Goal: Task Accomplishment & Management: Manage account settings

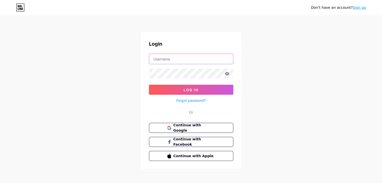
type input "pearlindo"
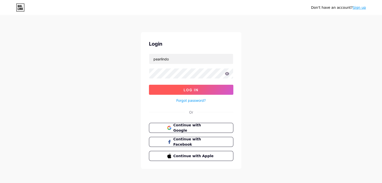
click at [186, 88] on span "Log In" at bounding box center [191, 90] width 15 height 4
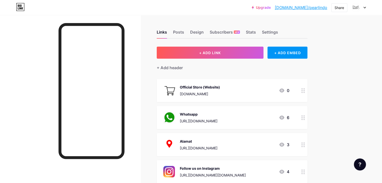
click at [308, 117] on div at bounding box center [303, 117] width 9 height 23
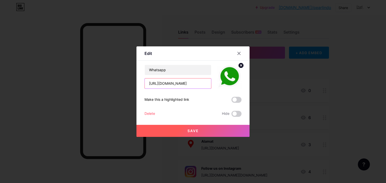
drag, startPoint x: 199, startPoint y: 83, endPoint x: 171, endPoint y: 85, distance: 28.0
click at [171, 85] on input "[URL][DOMAIN_NAME]" at bounding box center [178, 84] width 66 height 10
paste input "[PHONE_NUMBER]"
click at [172, 83] on input "[URL][DOMAIN_NAME][PHONE_NUMBER]" at bounding box center [178, 84] width 66 height 10
click at [182, 83] on input "[URL][DOMAIN_NAME]" at bounding box center [178, 84] width 66 height 10
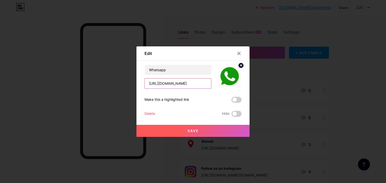
click at [192, 83] on input "[URL][DOMAIN_NAME]" at bounding box center [178, 84] width 66 height 10
type input "[URL][DOMAIN_NAME]"
click at [199, 131] on button "Save" at bounding box center [192, 131] width 113 height 12
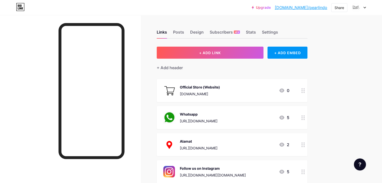
click at [305, 91] on icon at bounding box center [304, 90] width 4 height 5
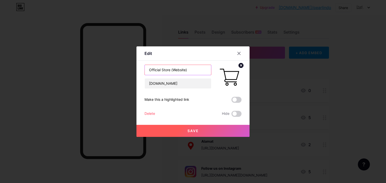
drag, startPoint x: 183, startPoint y: 69, endPoint x: 121, endPoint y: 75, distance: 62.8
click at [121, 75] on div "Edit Content YouTube Play YouTube video without leaving your page. ADD Vimeo Pl…" at bounding box center [193, 91] width 386 height 183
type input "Website"
click at [161, 146] on div at bounding box center [193, 91] width 386 height 183
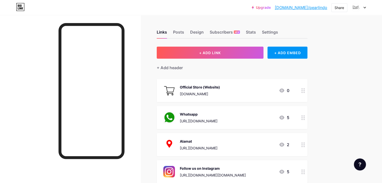
click at [254, 85] on div "Official Store (Website) [DOMAIN_NAME] 0" at bounding box center [226, 90] width 127 height 13
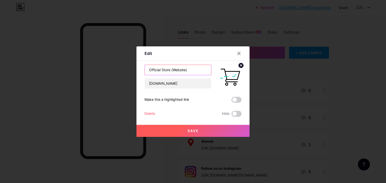
drag, startPoint x: 164, startPoint y: 71, endPoint x: 129, endPoint y: 71, distance: 35.2
click at [129, 71] on div "Edit Content YouTube Play YouTube video without leaving your page. ADD Vimeo Pl…" at bounding box center [193, 91] width 386 height 183
type input "Website"
click at [199, 131] on button "Save" at bounding box center [192, 131] width 113 height 12
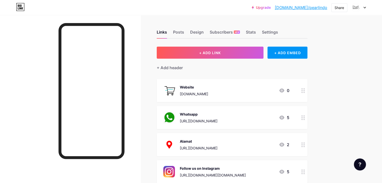
click at [359, 94] on div "Upgrade [DOMAIN_NAME]/pearli... [DOMAIN_NAME]/pearlindo Share Switch accounts P…" at bounding box center [191, 142] width 382 height 285
